Goal: Information Seeking & Learning: Understand process/instructions

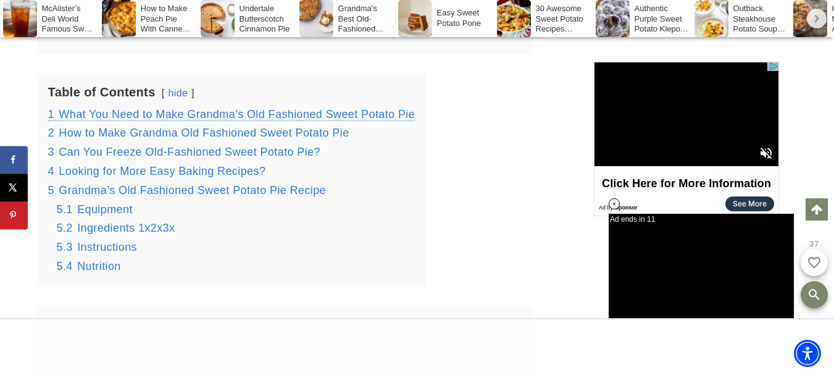
click at [255, 114] on span "What You Need to Make Grandma’s Old Fashioned Sweet Potato Pie" at bounding box center [237, 114] width 356 height 12
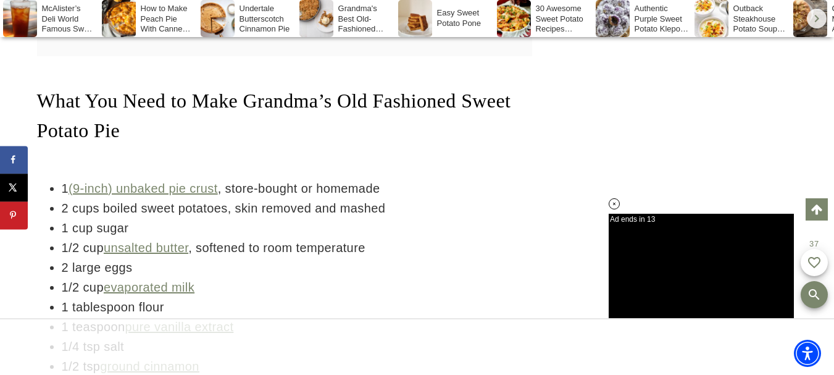
scroll to position [2789, 0]
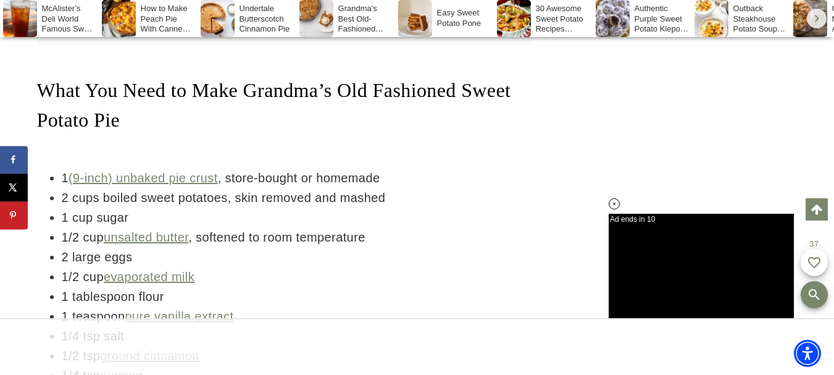
click at [61, 153] on div at bounding box center [284, 155] width 495 height 23
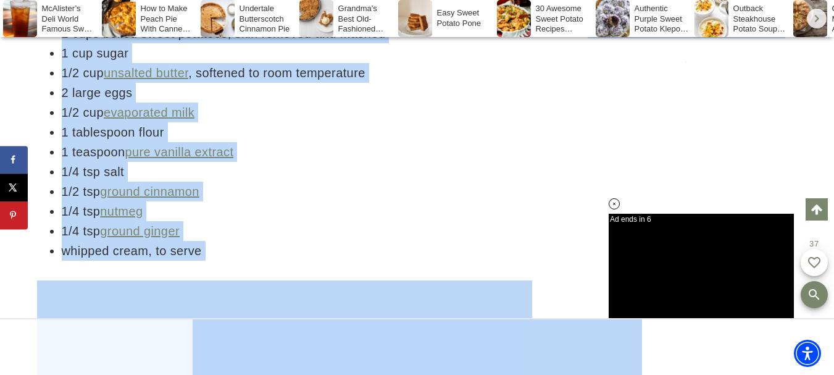
scroll to position [2989, 0]
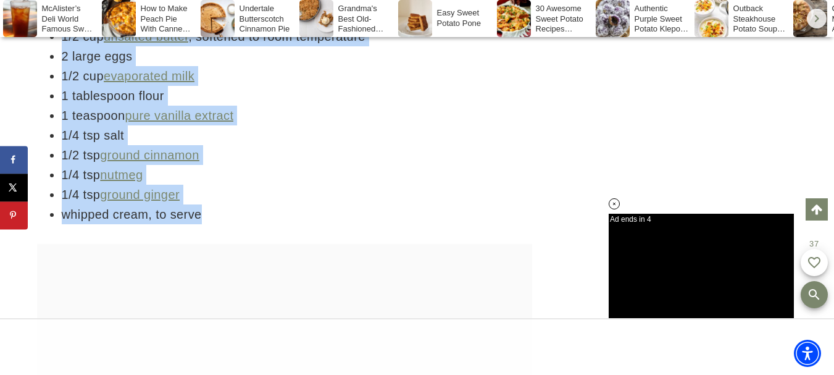
drag, startPoint x: 49, startPoint y: 166, endPoint x: 232, endPoint y: 205, distance: 186.9
copy div "1 (9-inch) unbaked pie crust , store-bought or homemade 2 cups boiled sweet pot…"
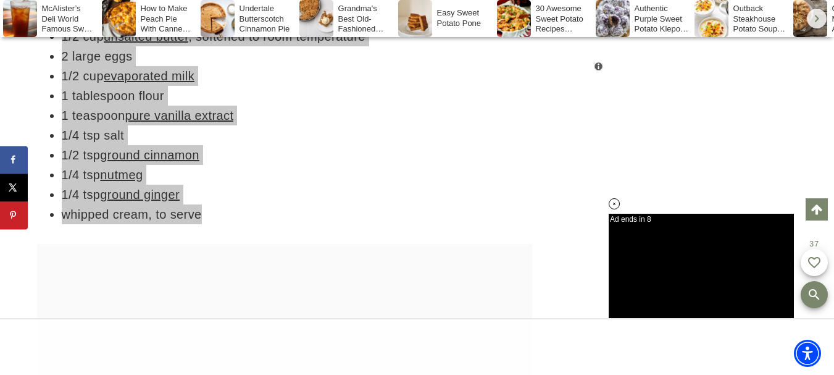
scroll to position [0, 0]
